Goal: Information Seeking & Learning: Check status

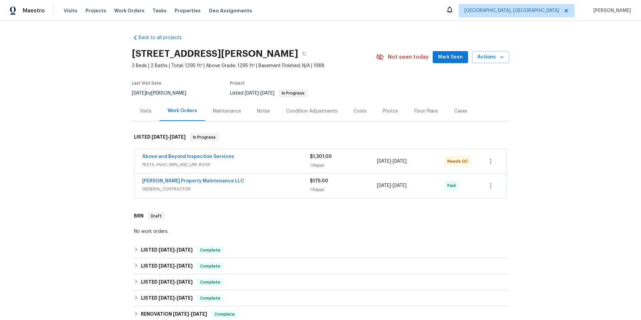
click at [263, 163] on span "PESTS, HVAC, BRN_AND_LRR, ROOF" at bounding box center [226, 164] width 168 height 7
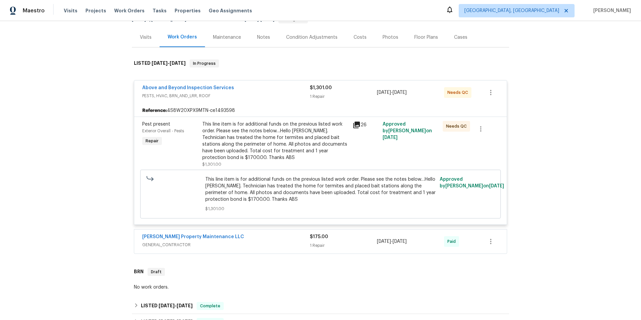
scroll to position [103, 0]
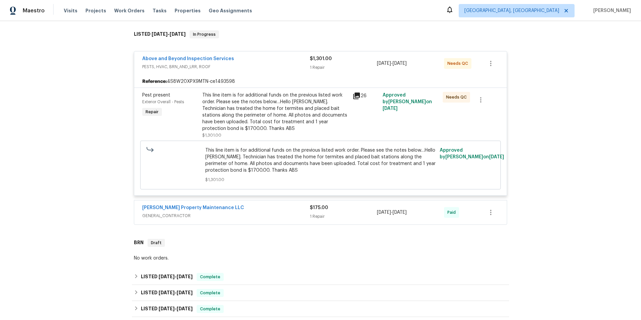
click at [268, 206] on div "[PERSON_NAME] Property Maintenance LLC" at bounding box center [226, 208] width 168 height 8
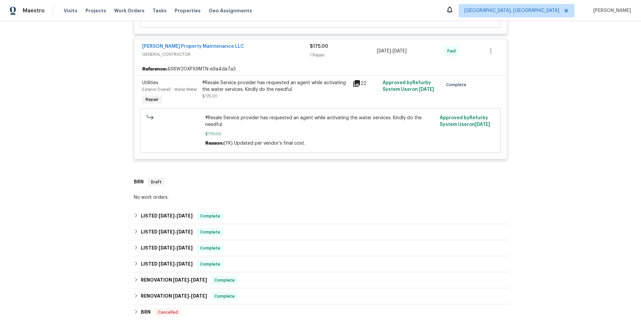
scroll to position [265, 0]
click at [251, 219] on div "LISTED [DATE] - [DATE] Complete" at bounding box center [320, 216] width 373 height 8
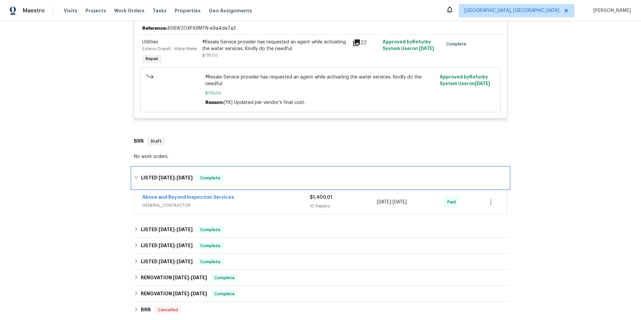
scroll to position [311, 0]
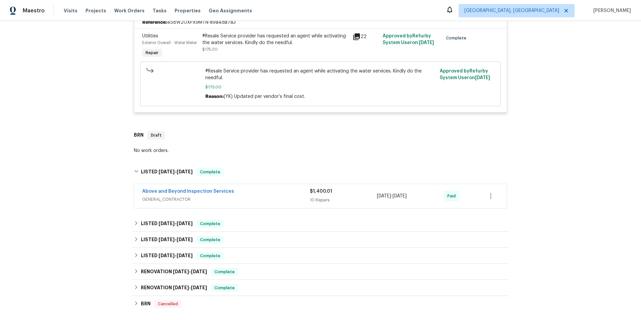
click at [268, 194] on div "Above and Beyond Inspection Services" at bounding box center [226, 192] width 168 height 8
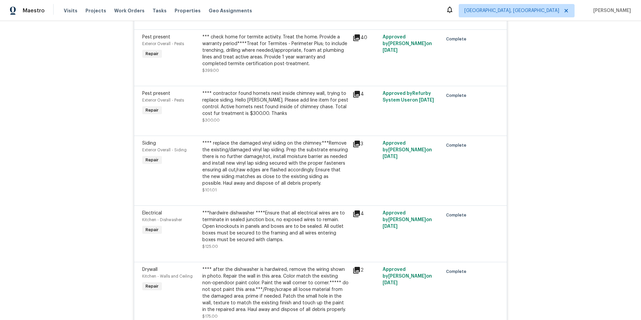
scroll to position [927, 0]
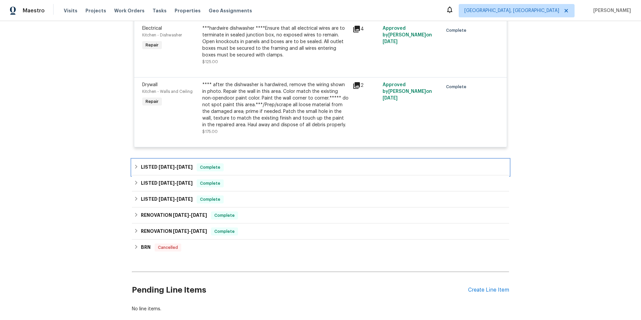
click at [262, 170] on div "LISTED [DATE] - [DATE] Complete" at bounding box center [320, 167] width 373 height 8
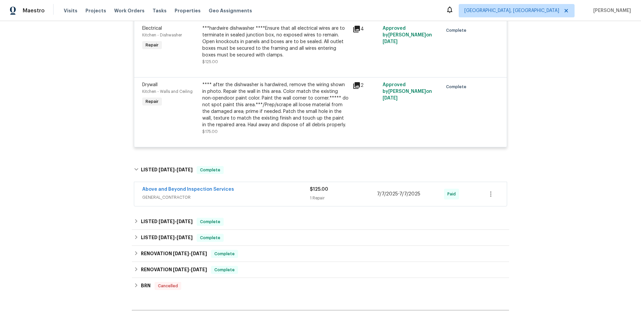
click at [259, 193] on div "Above and Beyond Inspection Services" at bounding box center [226, 190] width 168 height 8
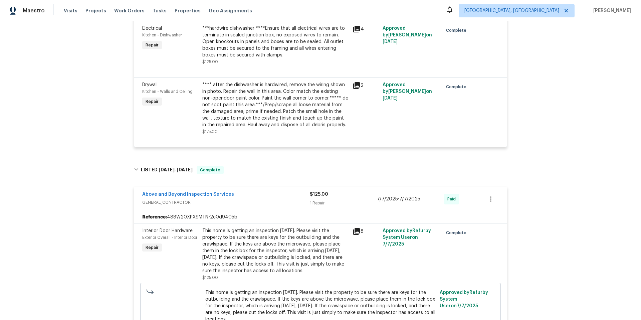
scroll to position [1055, 0]
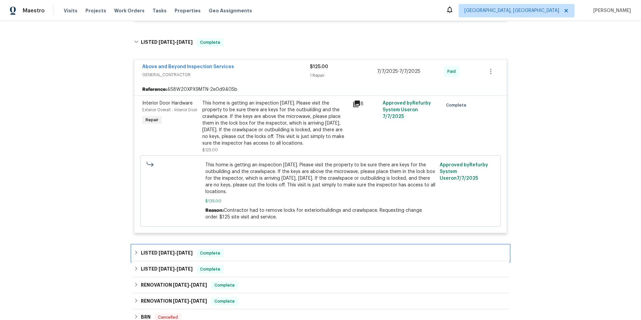
click at [267, 253] on div "LISTED [DATE] - [DATE] Complete" at bounding box center [320, 253] width 373 height 8
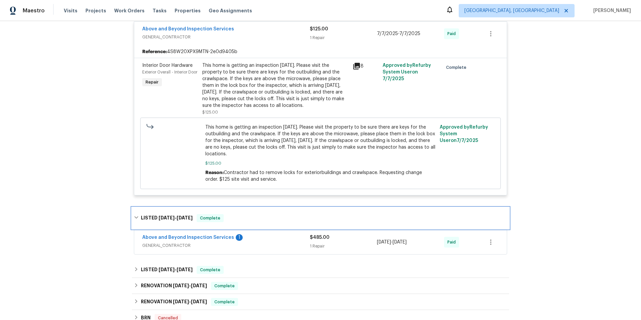
scroll to position [1098, 0]
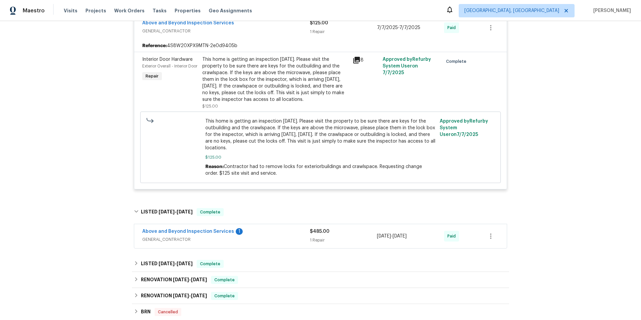
click at [270, 244] on div "Above and Beyond Inspection Services 1 GENERAL_CONTRACTOR" at bounding box center [226, 236] width 168 height 16
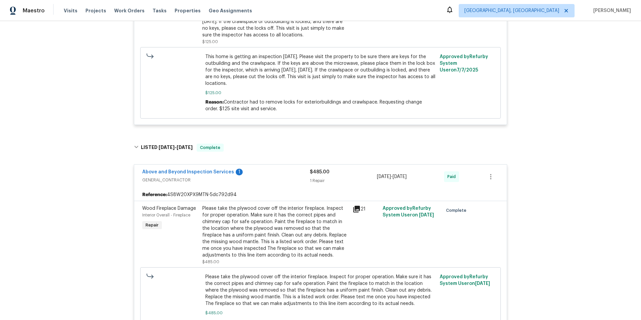
scroll to position [1303, 0]
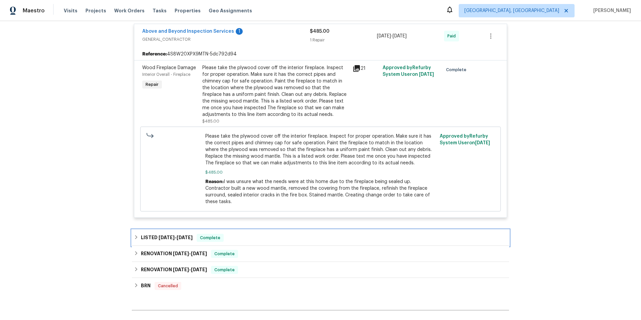
click at [271, 234] on div "LISTED [DATE] - [DATE] Complete" at bounding box center [320, 238] width 373 height 8
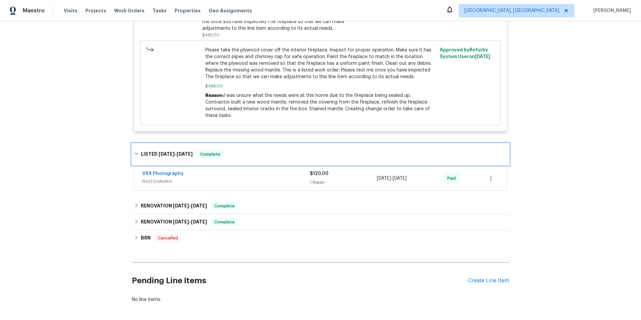
scroll to position [1394, 0]
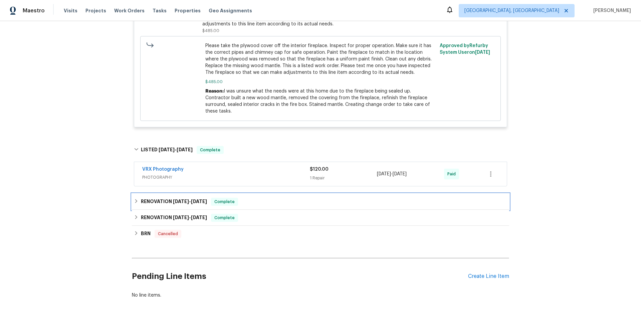
click at [262, 198] on div "RENOVATION [DATE] - [DATE] Complete" at bounding box center [320, 202] width 373 height 8
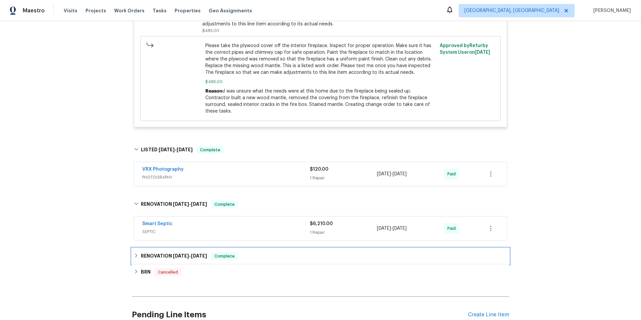
click at [283, 253] on div "RENOVATION [DATE] - [DATE] Complete" at bounding box center [320, 256] width 373 height 8
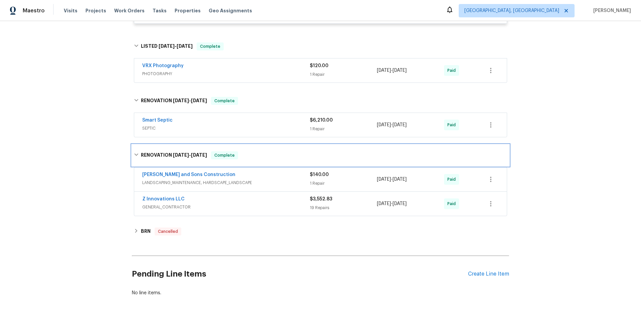
scroll to position [1518, 0]
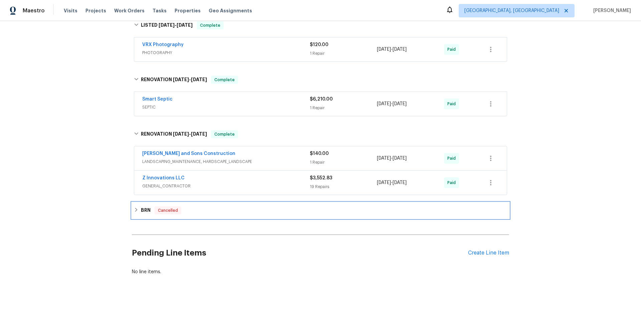
click at [274, 206] on div "BRN Cancelled" at bounding box center [320, 210] width 373 height 8
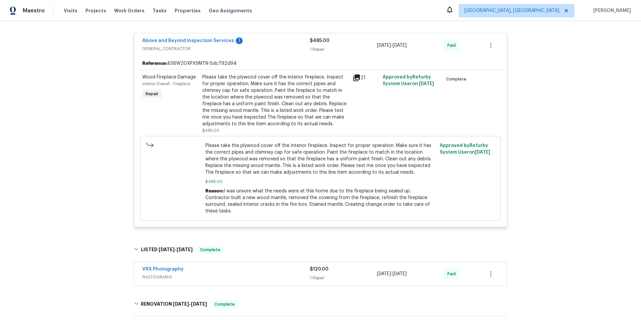
scroll to position [1492, 0]
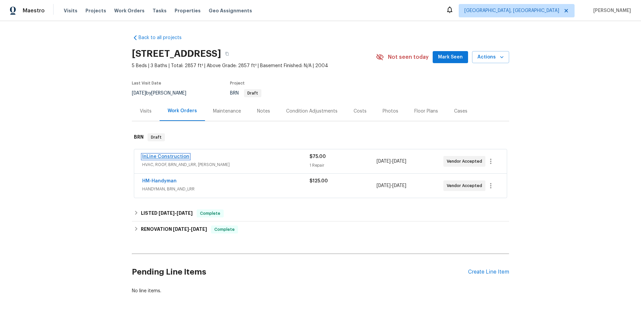
click at [178, 156] on link "InLine Construction" at bounding box center [165, 156] width 47 height 5
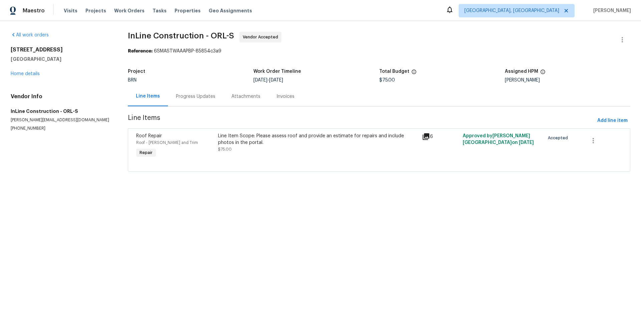
click at [202, 104] on div "Progress Updates" at bounding box center [195, 96] width 55 height 20
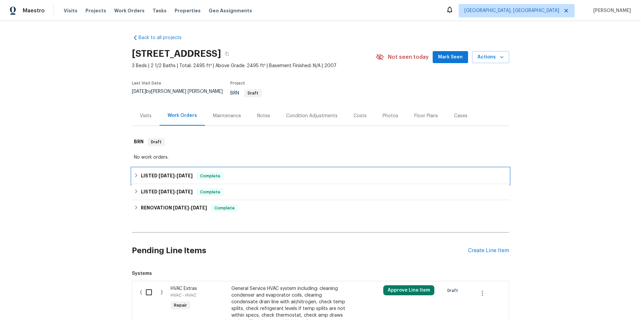
click at [270, 180] on div "LISTED 8/5/25 - 8/7/25 Complete" at bounding box center [320, 176] width 373 height 8
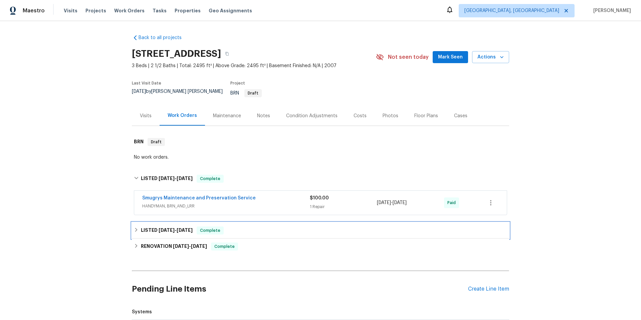
click at [270, 234] on div "LISTED 6/30/25 - 7/11/25 Complete" at bounding box center [320, 230] width 373 height 8
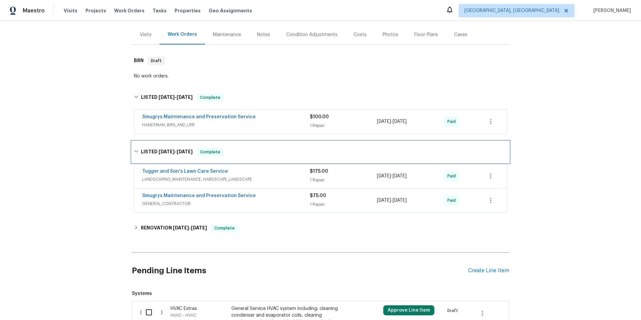
scroll to position [107, 0]
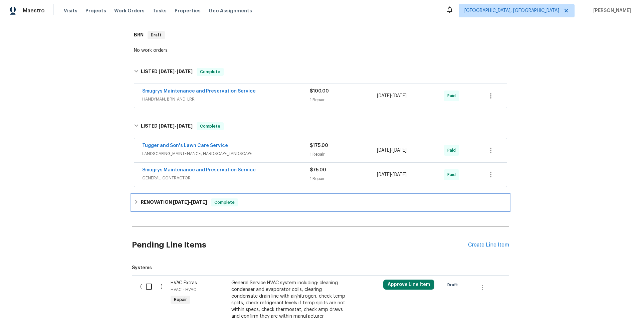
click at [280, 202] on div "RENOVATION 2/19/25 - 2/24/25 Complete" at bounding box center [320, 202] width 373 height 8
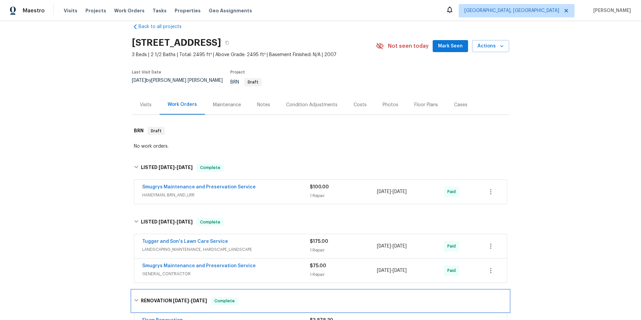
scroll to position [0, 0]
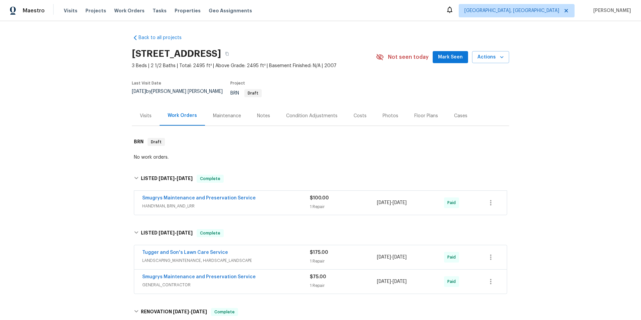
click at [307, 118] on div "Condition Adjustments" at bounding box center [311, 116] width 51 height 7
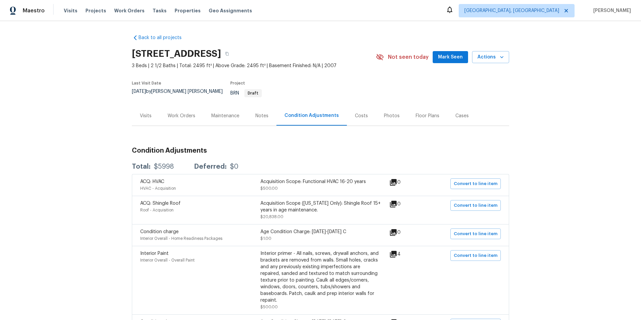
click at [147, 117] on div "Visits" at bounding box center [146, 116] width 12 height 7
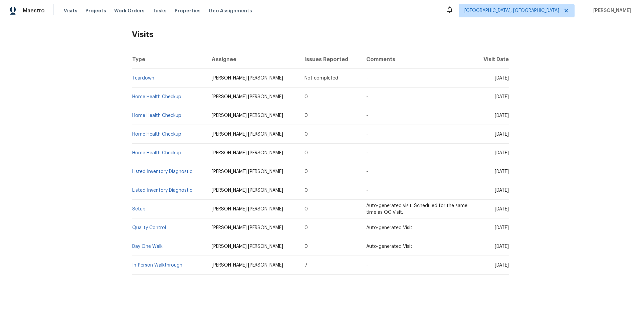
scroll to position [114, 0]
click at [153, 244] on link "Day One Walk" at bounding box center [147, 246] width 30 height 5
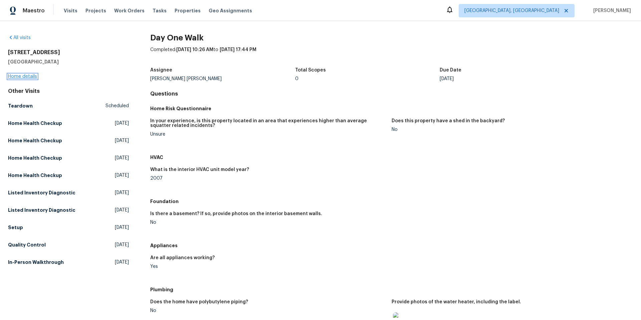
click at [32, 76] on link "Home details" at bounding box center [22, 76] width 29 height 5
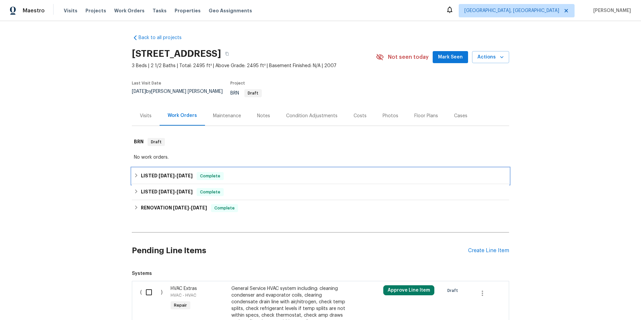
click at [222, 177] on div "LISTED 8/5/25 - 8/7/25 Complete" at bounding box center [320, 176] width 373 height 8
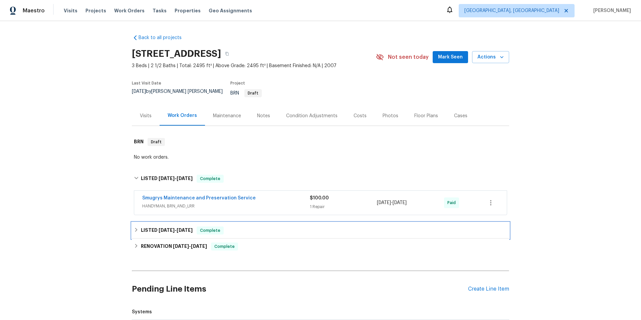
click at [261, 232] on div "LISTED 6/30/25 - 7/11/25 Complete" at bounding box center [320, 230] width 373 height 8
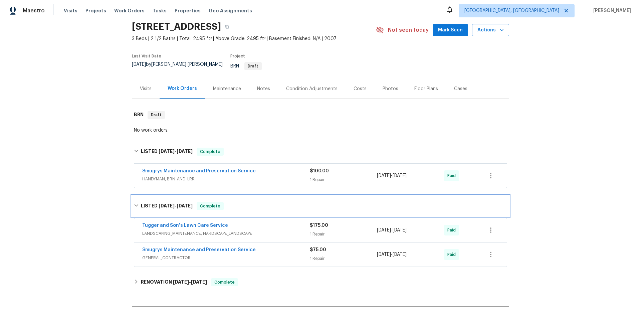
scroll to position [58, 0]
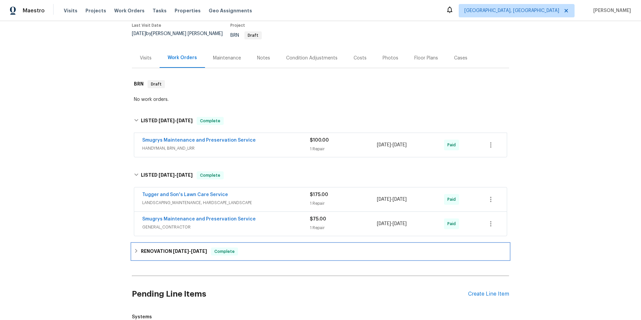
click at [270, 257] on div "RENOVATION 2/19/25 - 2/24/25 Complete" at bounding box center [320, 251] width 377 height 16
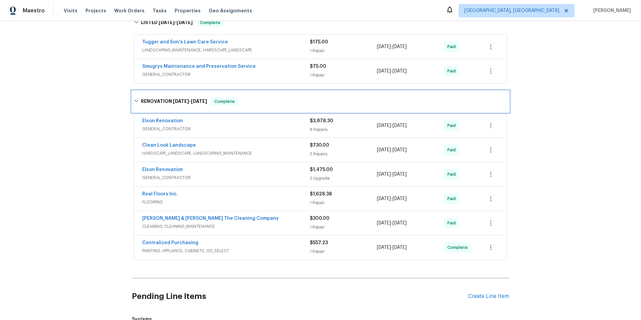
scroll to position [212, 0]
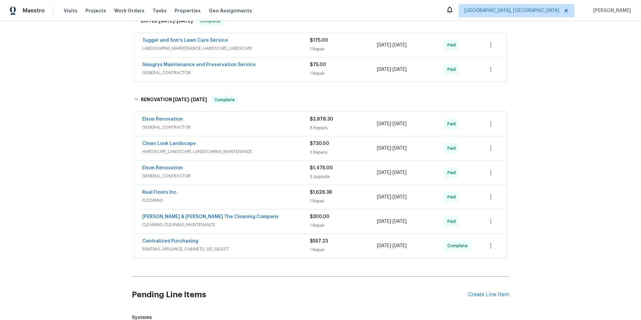
click at [256, 173] on div "Elson Renovation" at bounding box center [226, 169] width 168 height 8
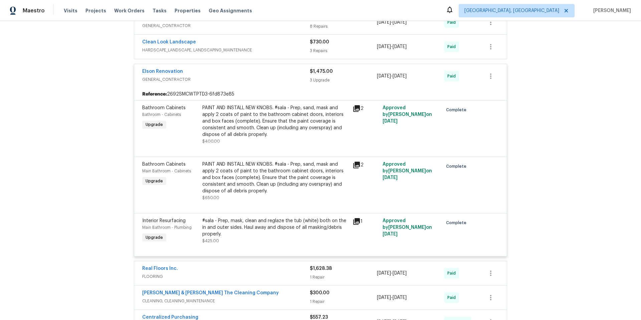
scroll to position [284, 0]
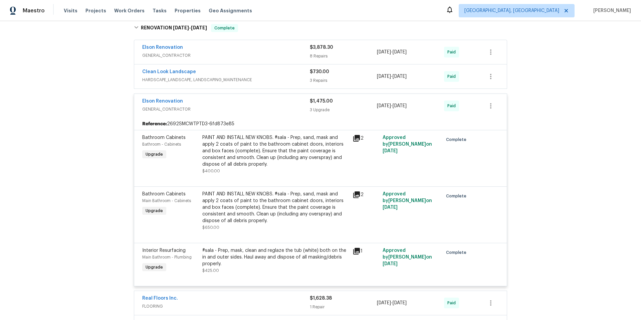
click at [249, 52] on div "Elson Renovation" at bounding box center [226, 48] width 168 height 8
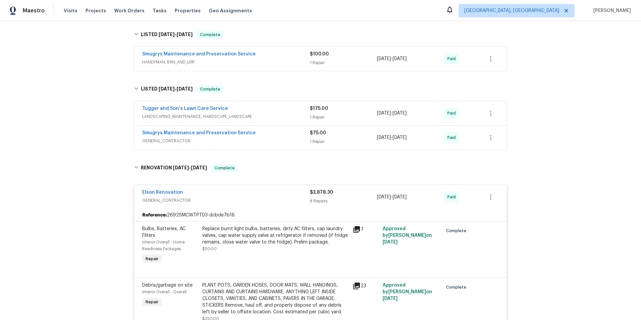
scroll to position [66, 0]
